Goal: Find specific page/section: Find specific page/section

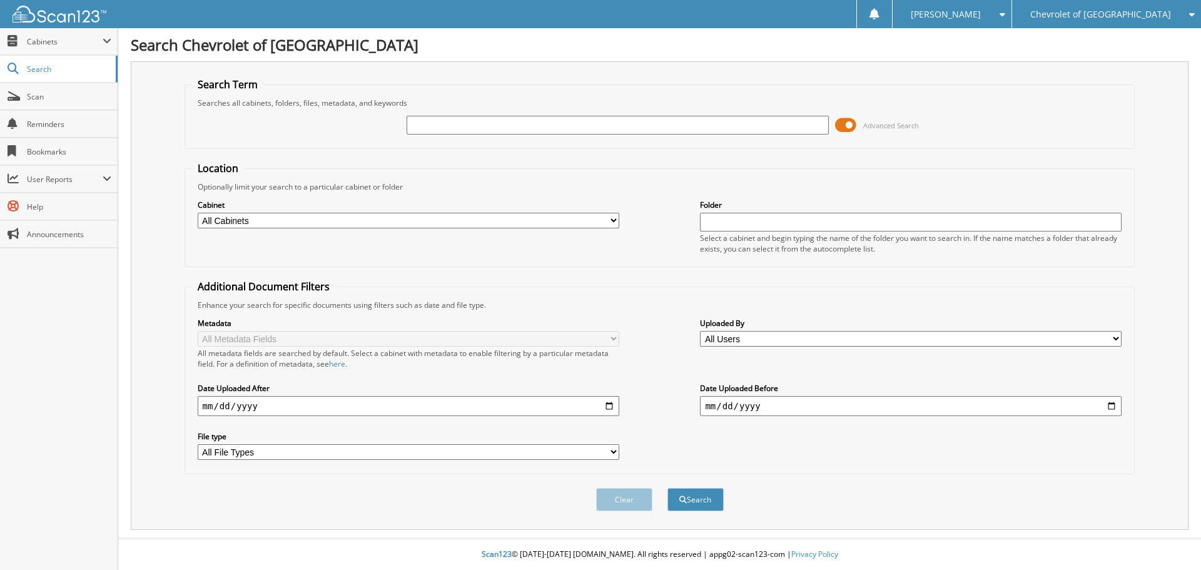
click at [427, 129] on input "text" at bounding box center [618, 125] width 422 height 19
type input "159455"
click at [667, 488] on button "Search" at bounding box center [695, 499] width 56 height 23
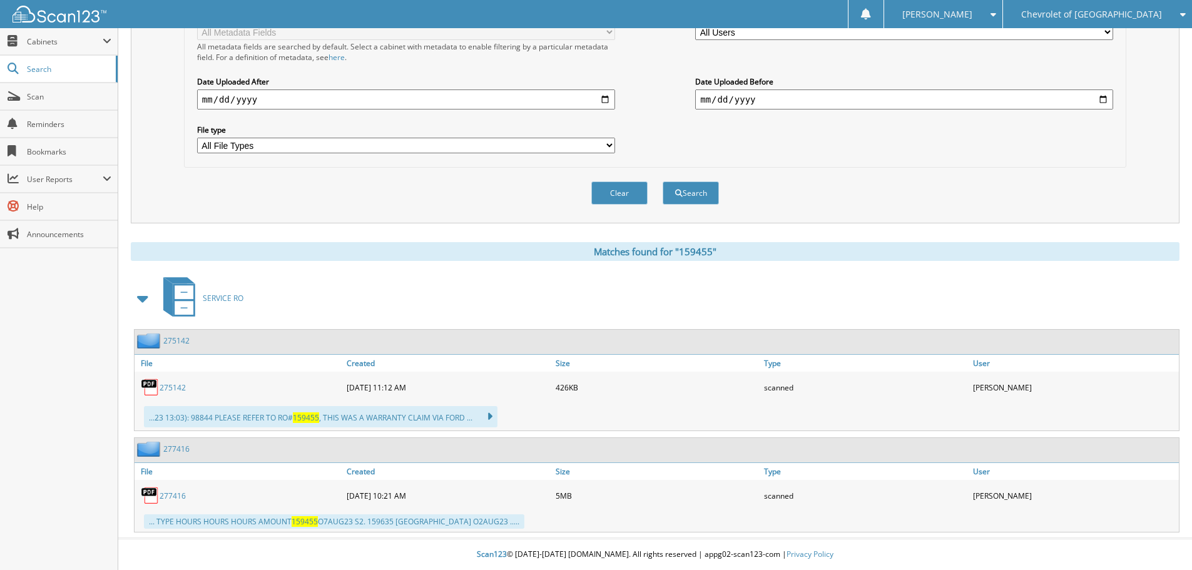
scroll to position [307, 0]
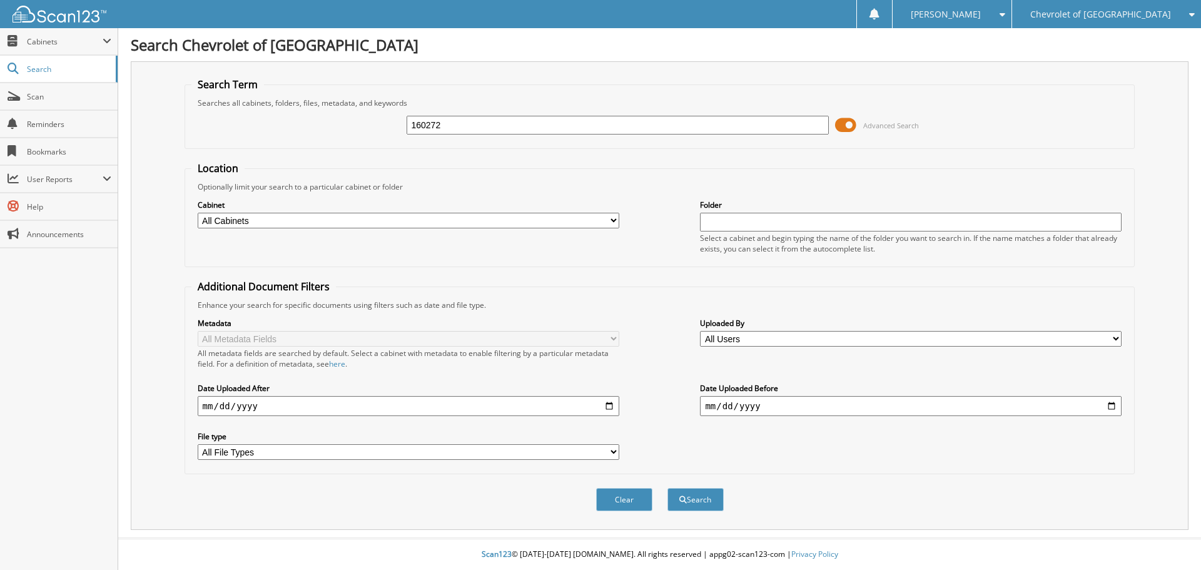
type input "160272"
click at [667, 488] on button "Search" at bounding box center [695, 499] width 56 height 23
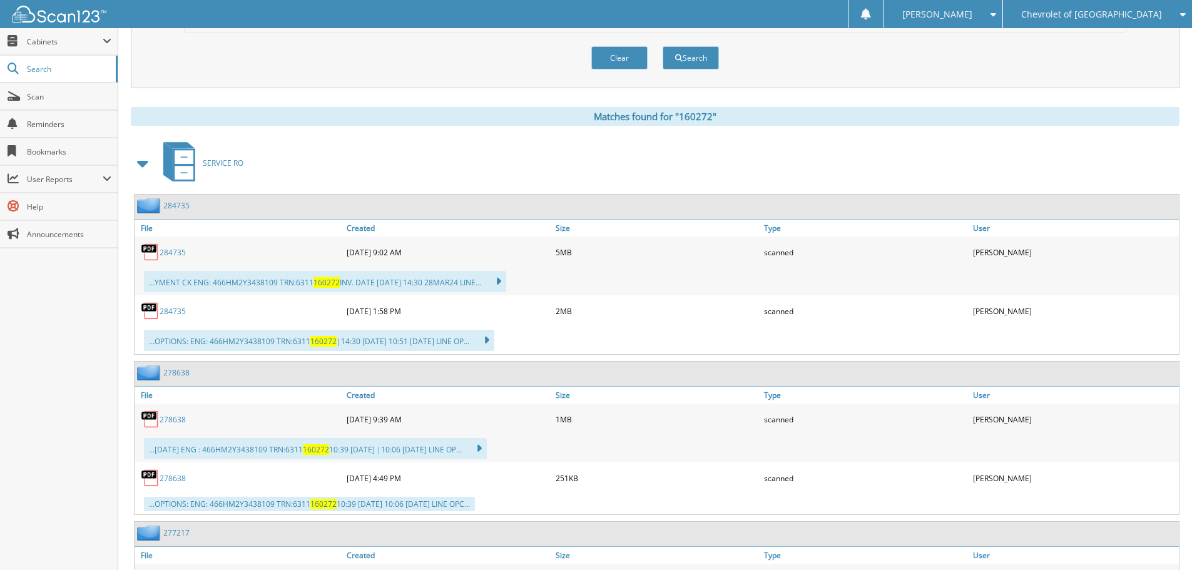
scroll to position [432, 0]
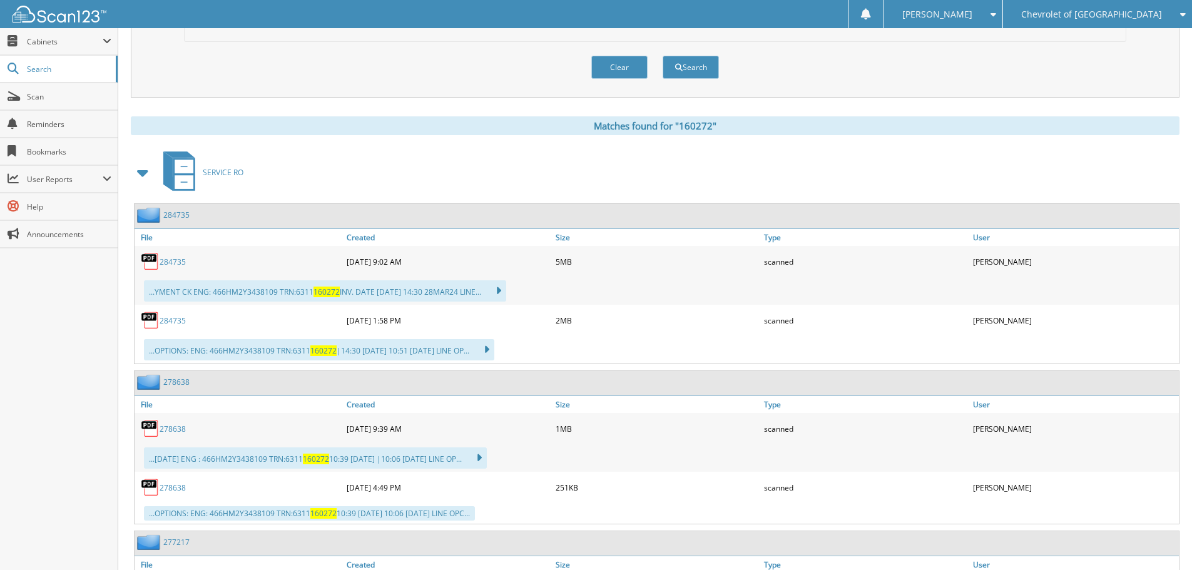
click at [177, 263] on link "284735" at bounding box center [173, 261] width 26 height 11
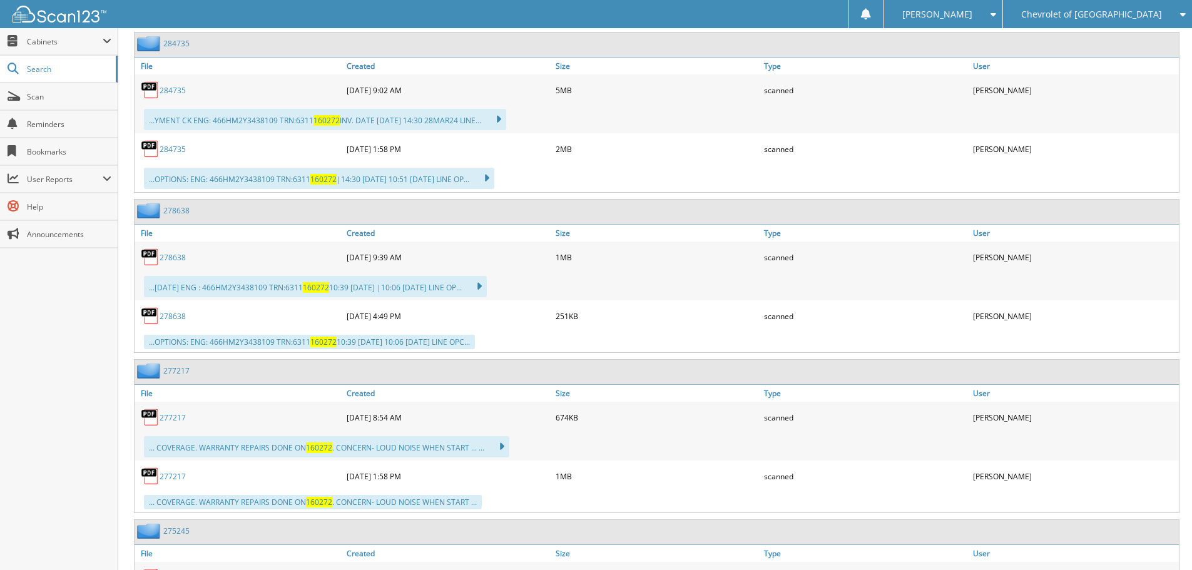
scroll to position [682, 0]
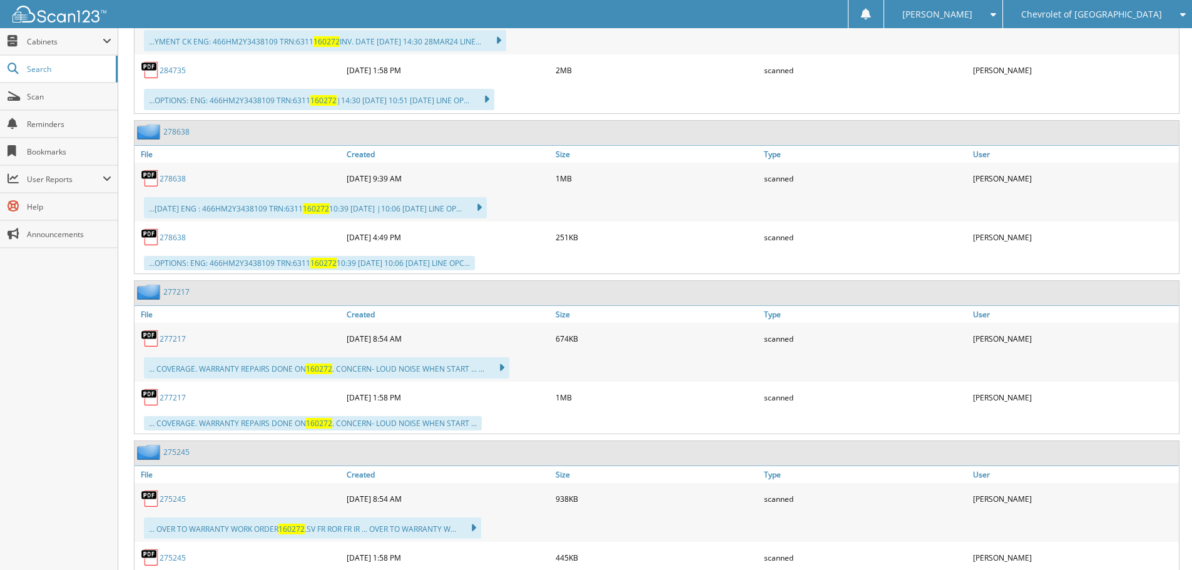
click at [162, 338] on link "277217" at bounding box center [173, 338] width 26 height 11
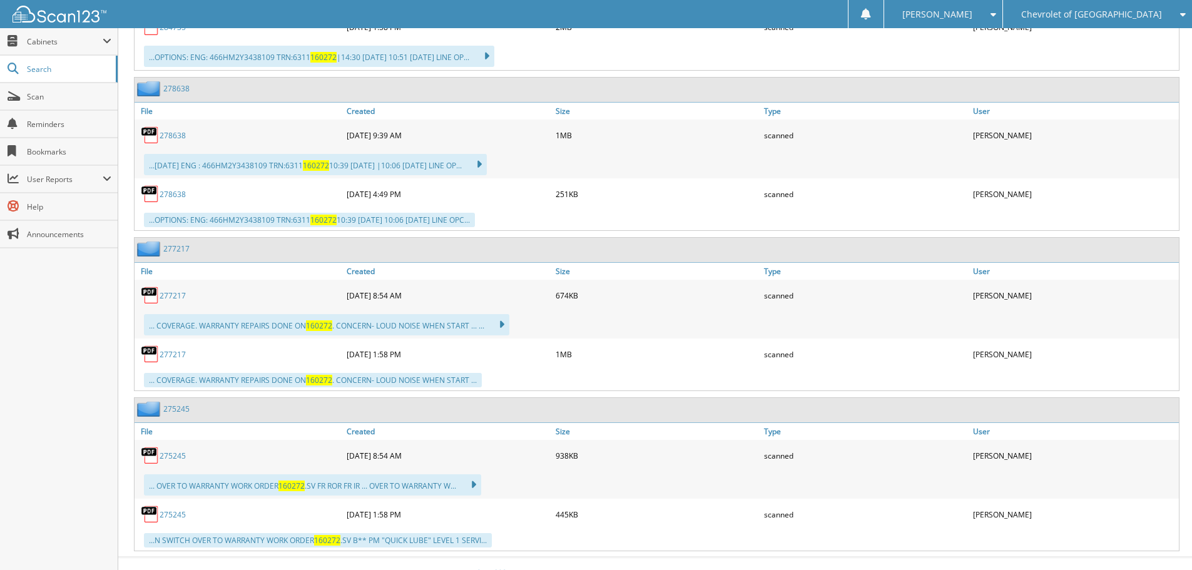
scroll to position [745, 0]
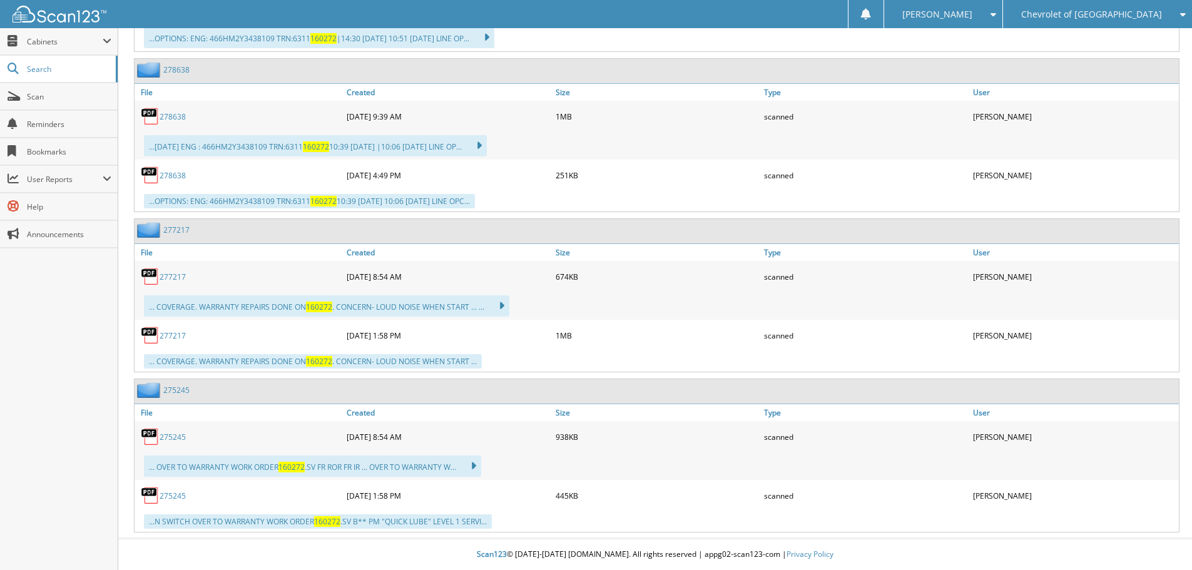
click at [178, 434] on link "275245" at bounding box center [173, 437] width 26 height 11
